Goal: Transaction & Acquisition: Purchase product/service

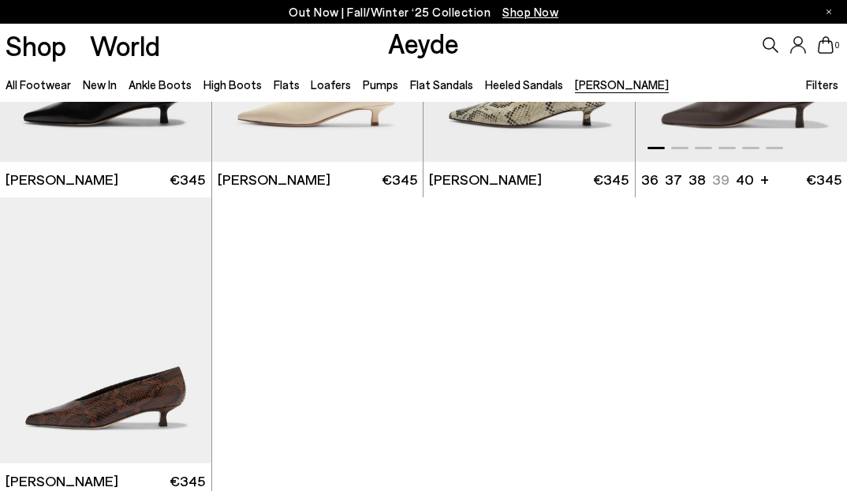
scroll to position [310, 0]
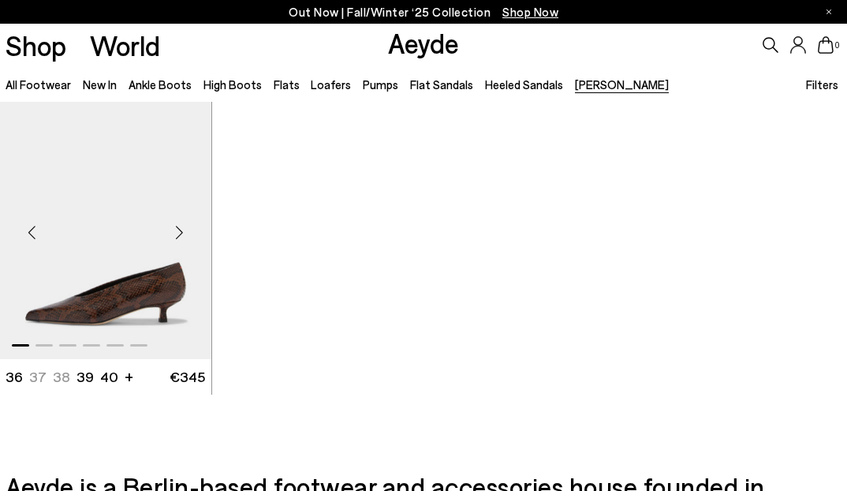
click at [69, 271] on img "1 / 6" at bounding box center [105, 226] width 211 height 266
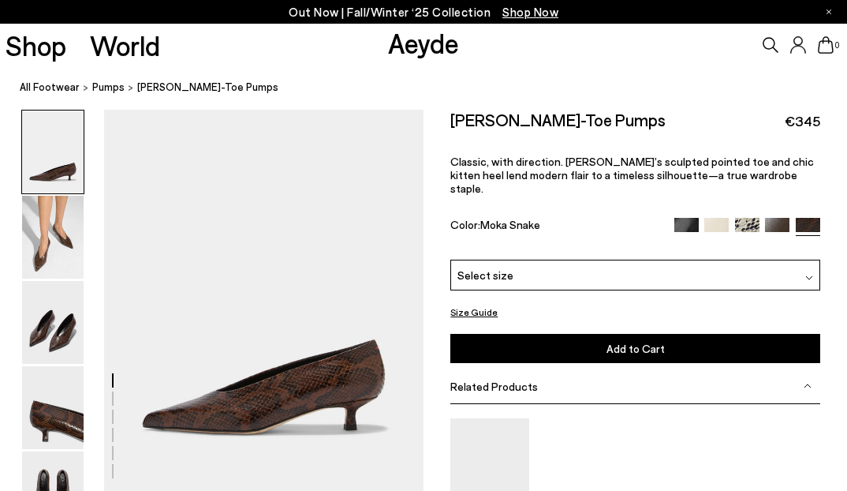
click at [708, 267] on div "Select size" at bounding box center [635, 275] width 369 height 31
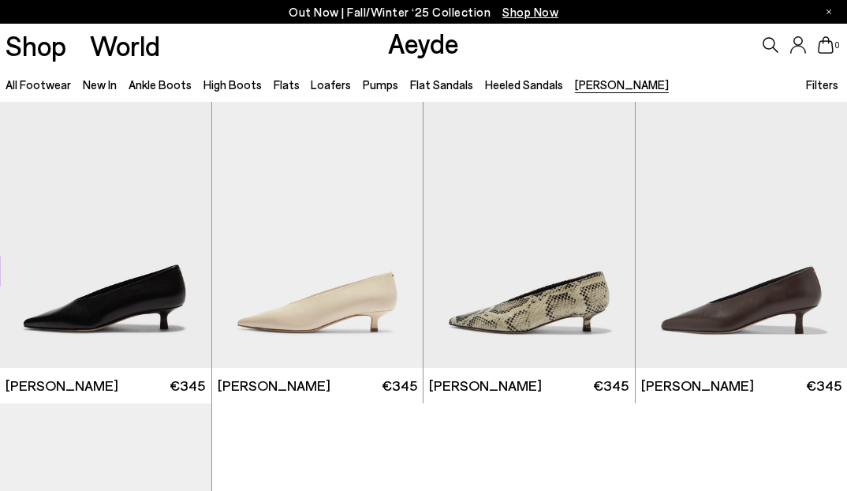
scroll to position [310, 0]
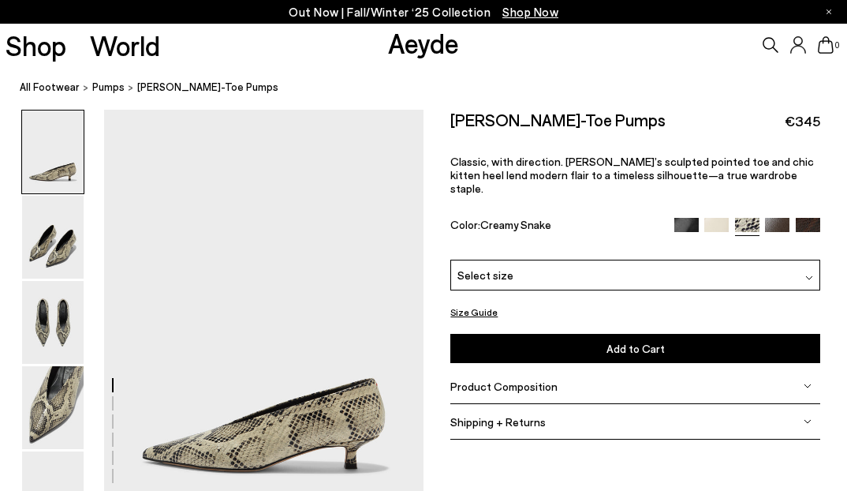
click at [776, 218] on img at bounding box center [777, 230] width 24 height 24
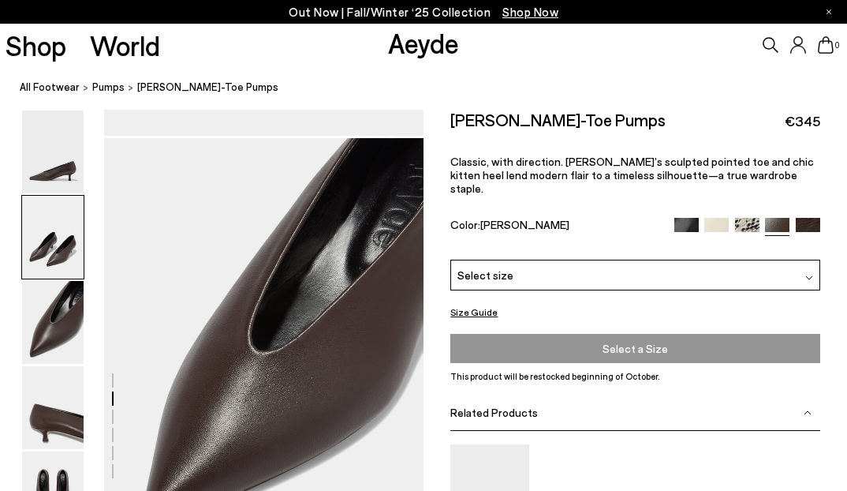
scroll to position [820, 0]
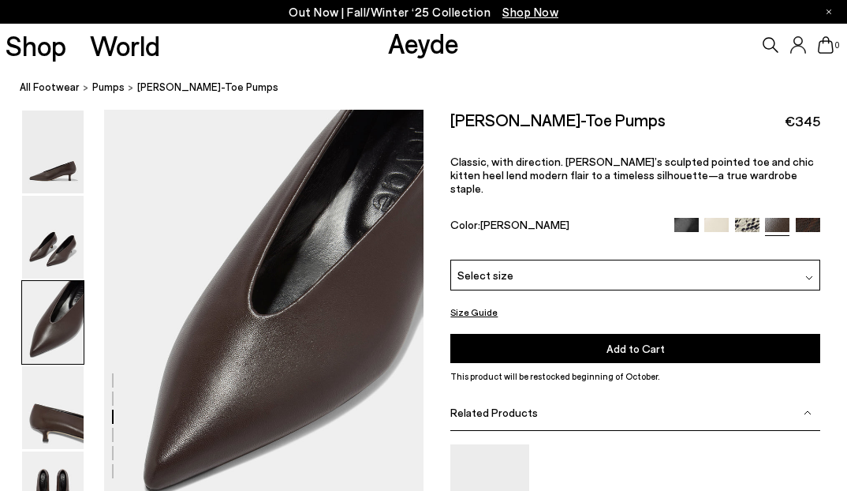
click at [808, 218] on img at bounding box center [808, 230] width 24 height 24
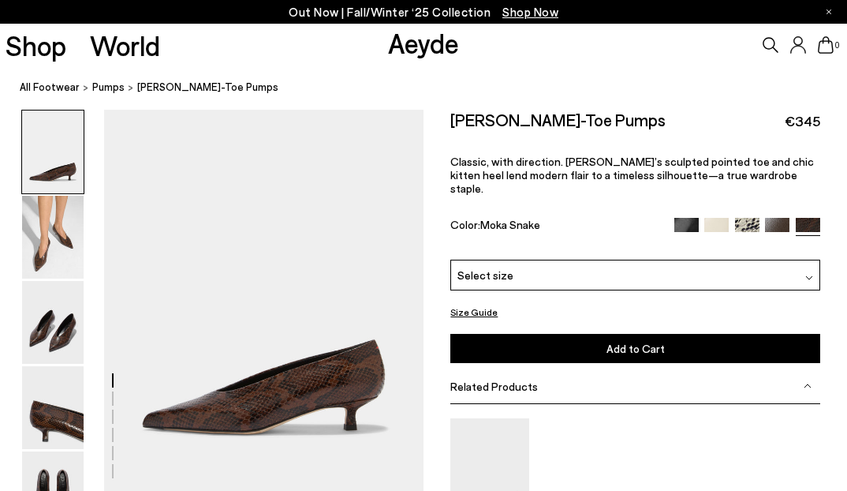
click at [549, 266] on div "Select size" at bounding box center [635, 275] width 369 height 31
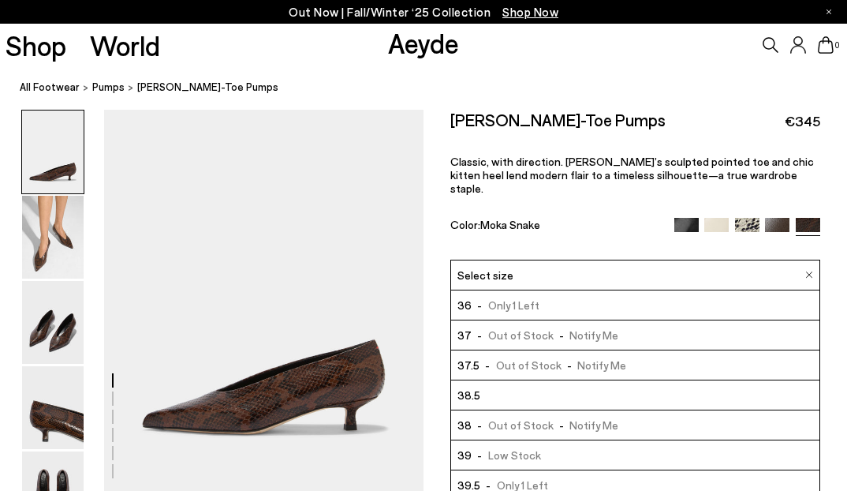
click at [522, 325] on span "- Out of Stock - Notify Me" at bounding box center [546, 335] width 148 height 20
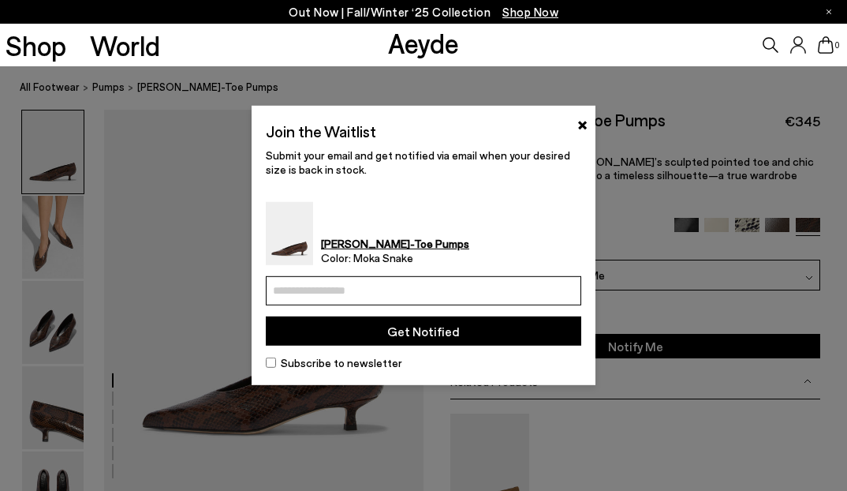
click at [397, 264] on span "Color: Moka Snake" at bounding box center [395, 258] width 148 height 14
click at [392, 283] on input "email" at bounding box center [424, 290] width 316 height 29
type input "**********"
click at [428, 327] on button "Get Notified" at bounding box center [424, 330] width 316 height 29
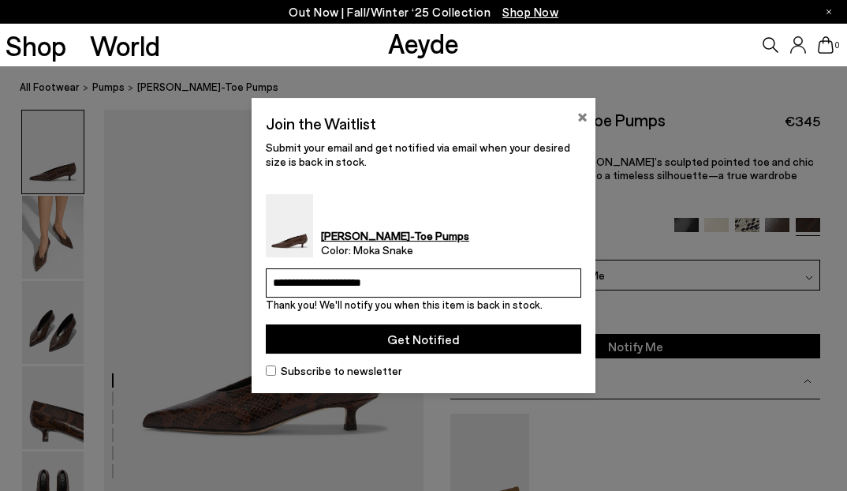
click at [582, 113] on button "×" at bounding box center [583, 115] width 10 height 19
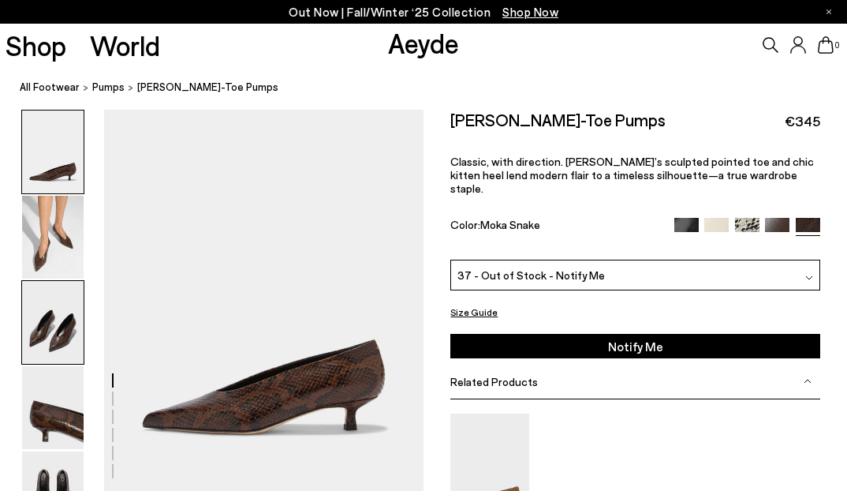
click at [27, 329] on img at bounding box center [53, 322] width 62 height 83
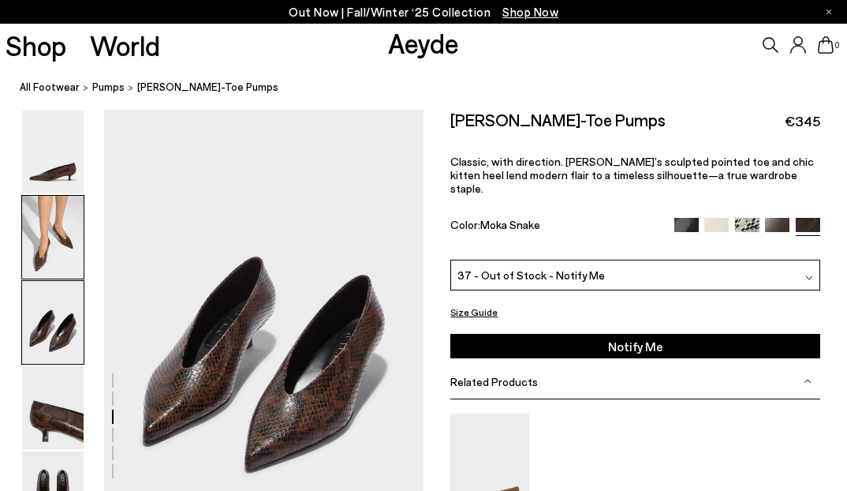
click at [73, 249] on img at bounding box center [53, 237] width 62 height 83
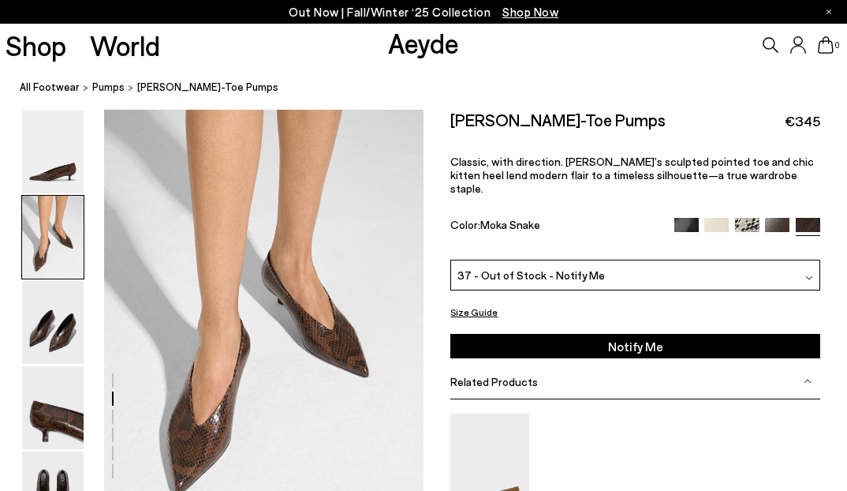
scroll to position [385, 0]
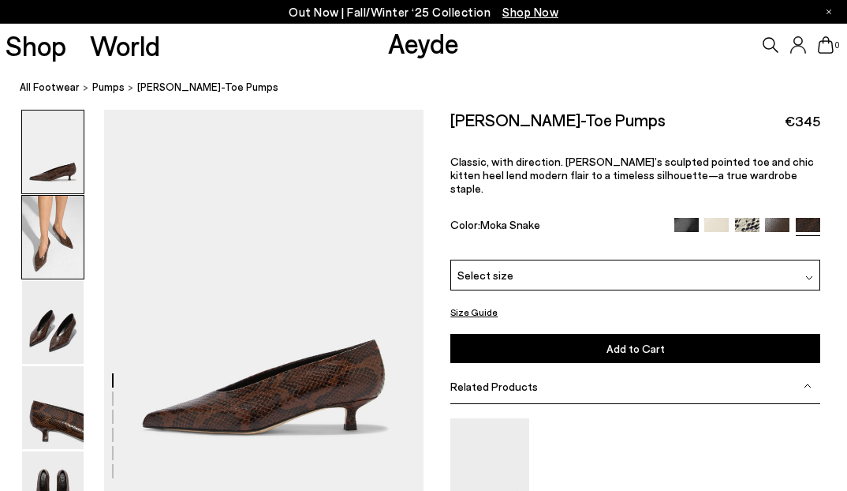
click at [47, 252] on img at bounding box center [53, 237] width 62 height 83
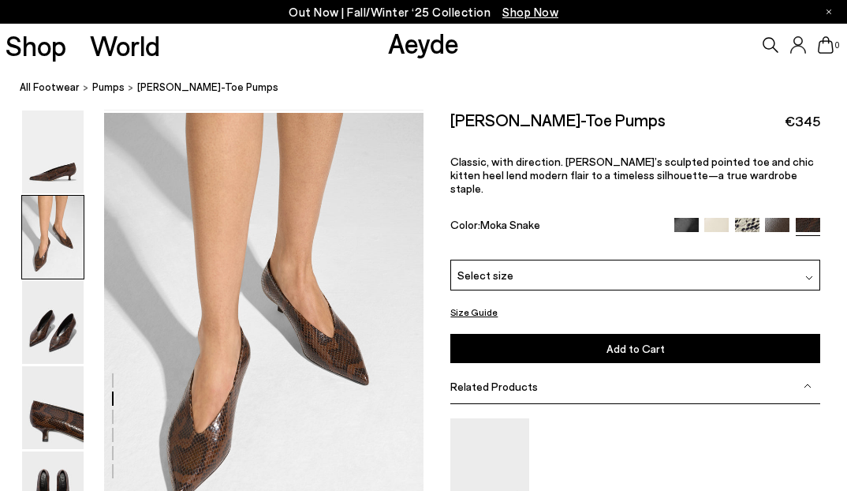
scroll to position [385, 0]
